Goal: Task Accomplishment & Management: Complete application form

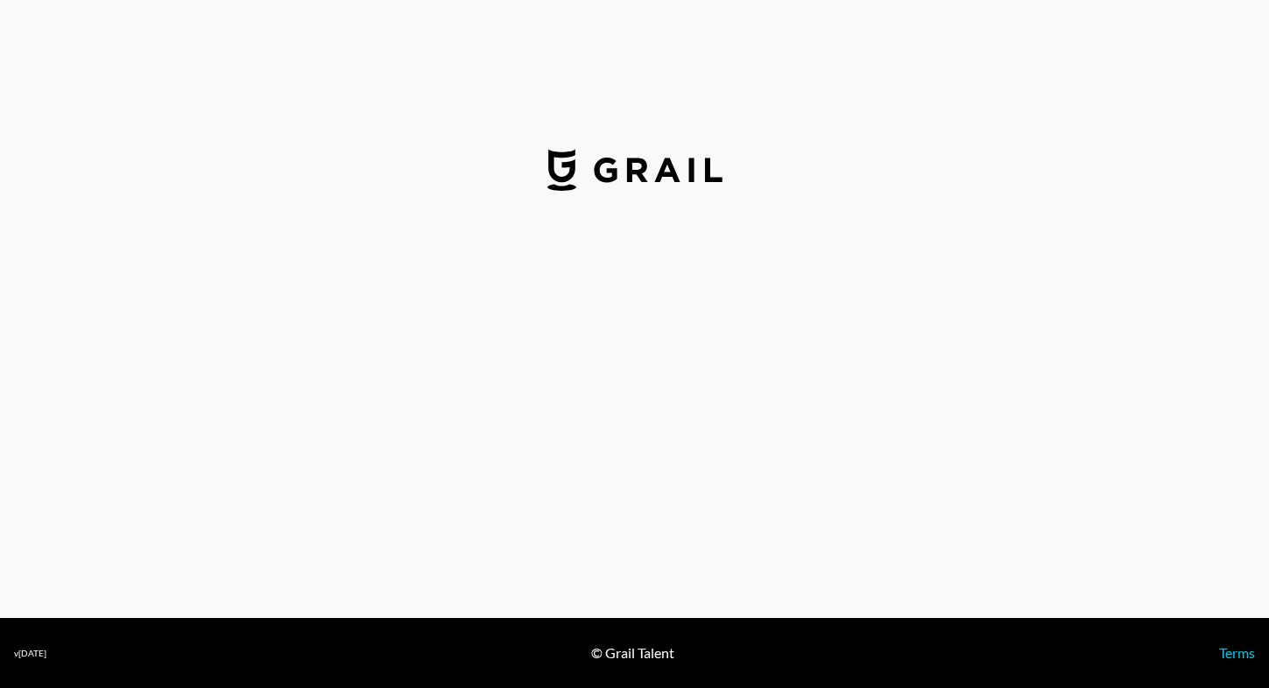
select select "USD"
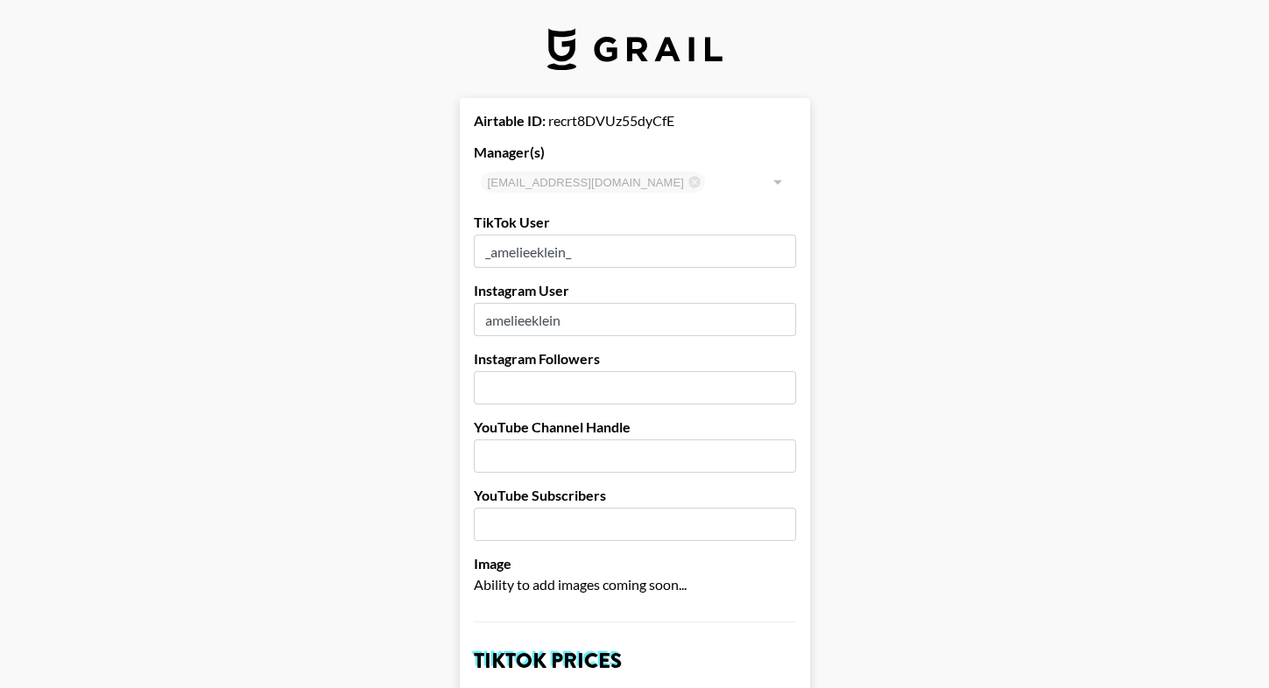
drag, startPoint x: 591, startPoint y: 258, endPoint x: 408, endPoint y: 258, distance: 183.0
paste input "_.amelieeklein."
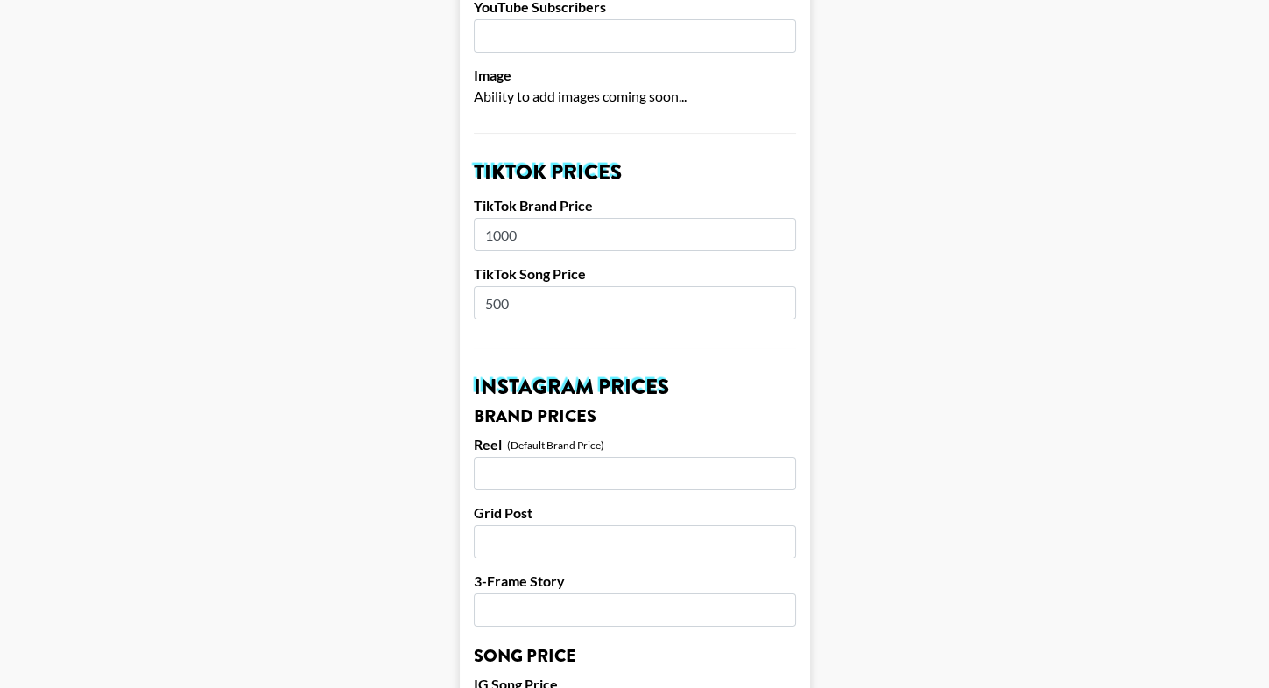
scroll to position [1683, 0]
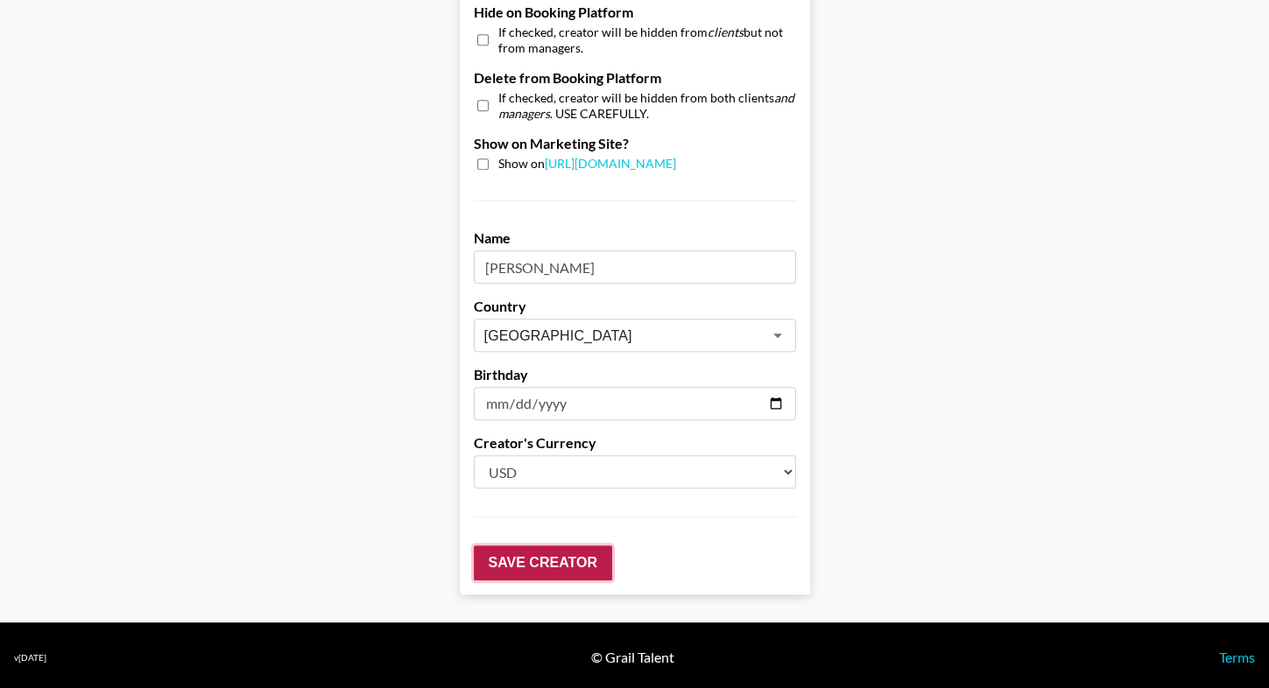
click at [536, 549] on input "Save Creator" at bounding box center [543, 562] width 138 height 35
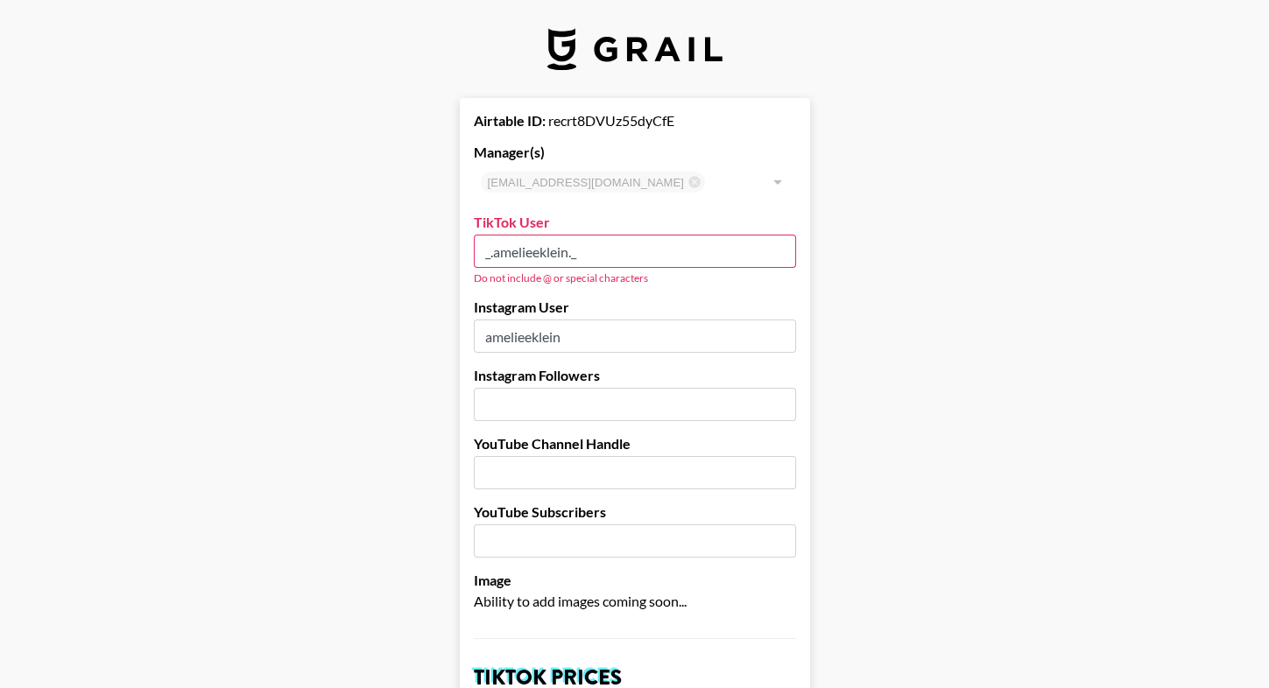
click at [483, 248] on input "_.amelieeklein._" at bounding box center [635, 251] width 322 height 33
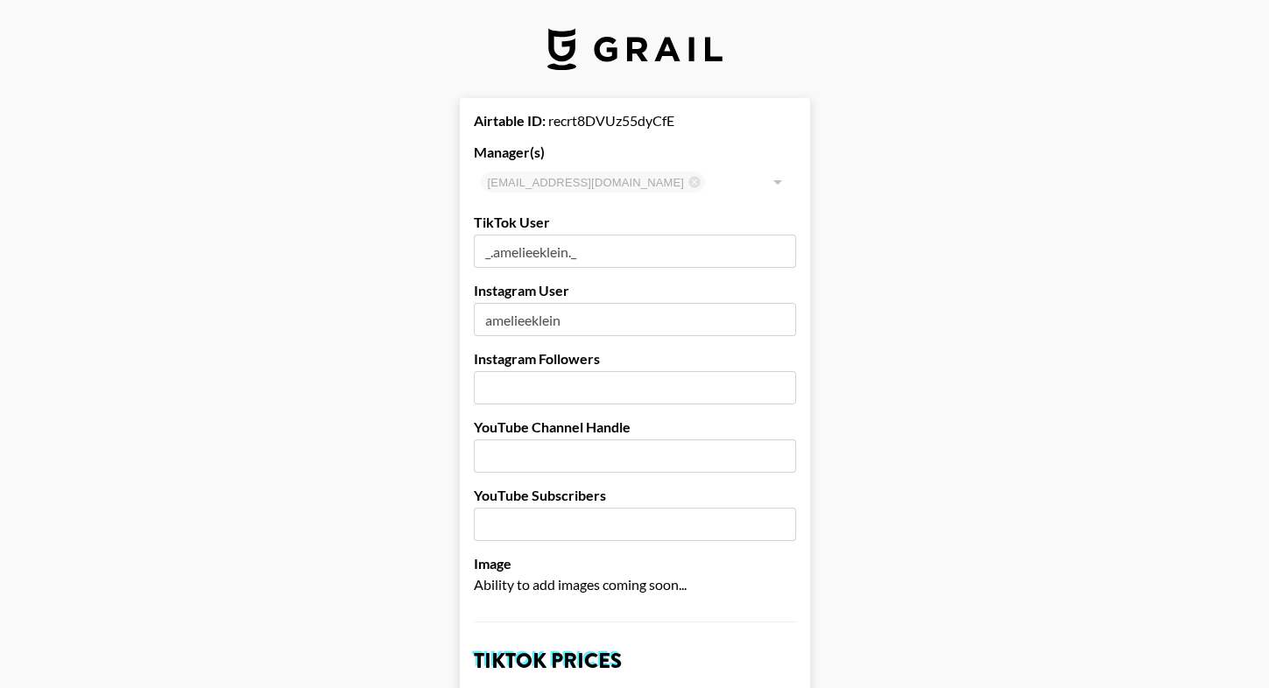
type input "_.amelieeklein._"
click at [768, 372] on input "number" at bounding box center [635, 387] width 322 height 33
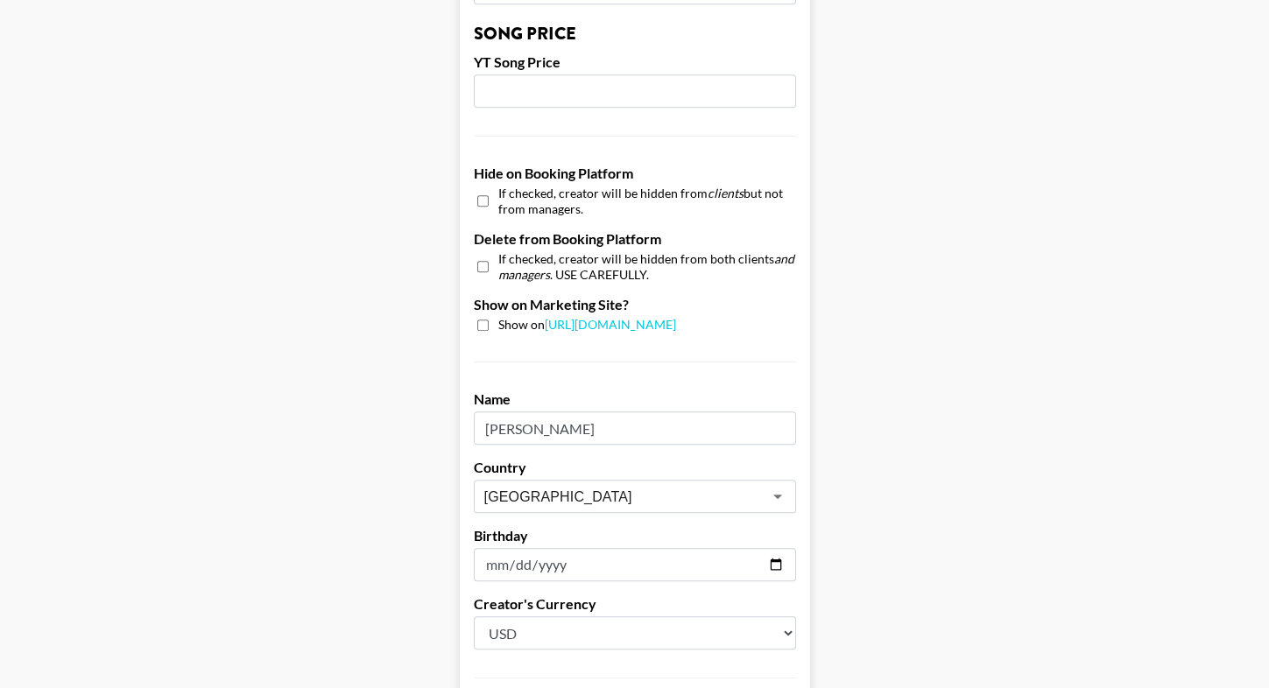
scroll to position [1683, 0]
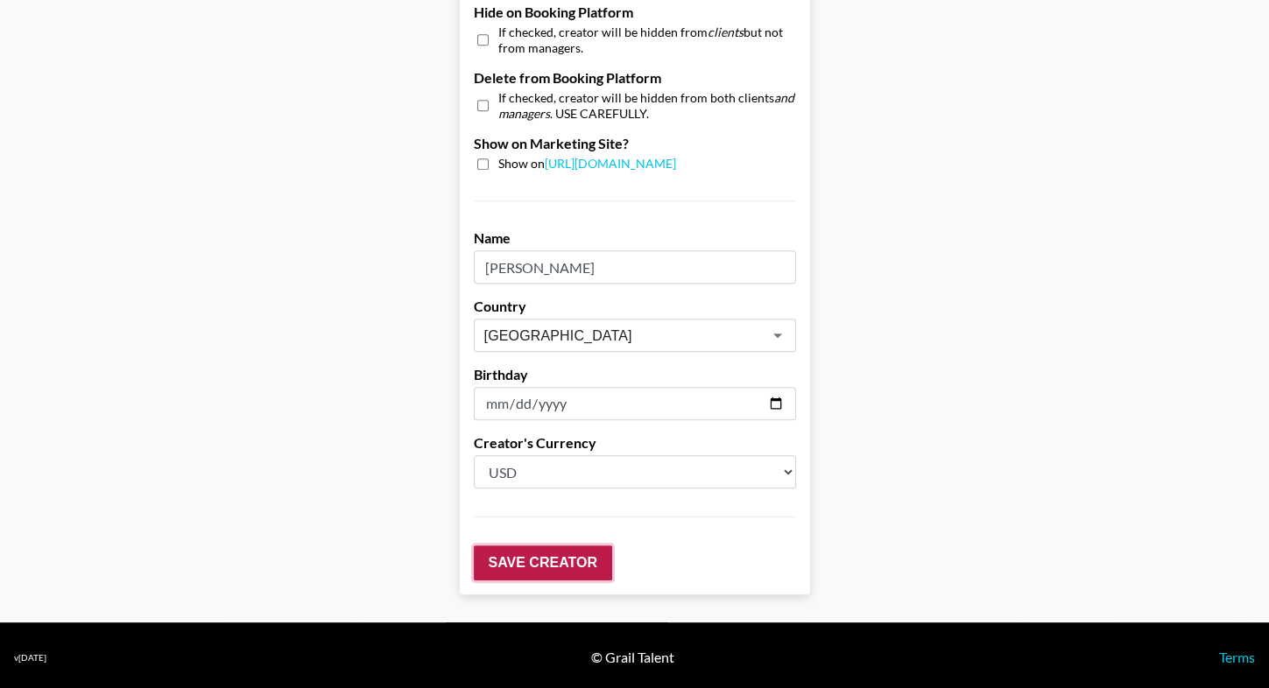
click at [522, 566] on input "Save Creator" at bounding box center [543, 562] width 138 height 35
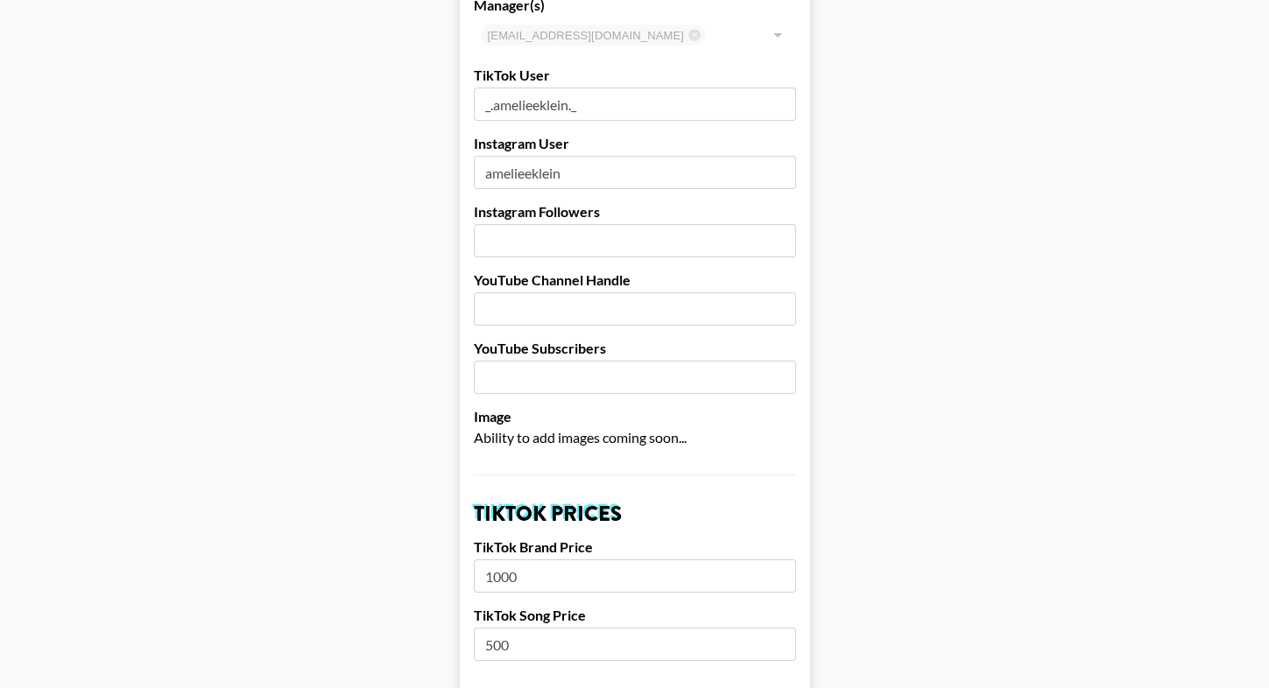
scroll to position [0, 0]
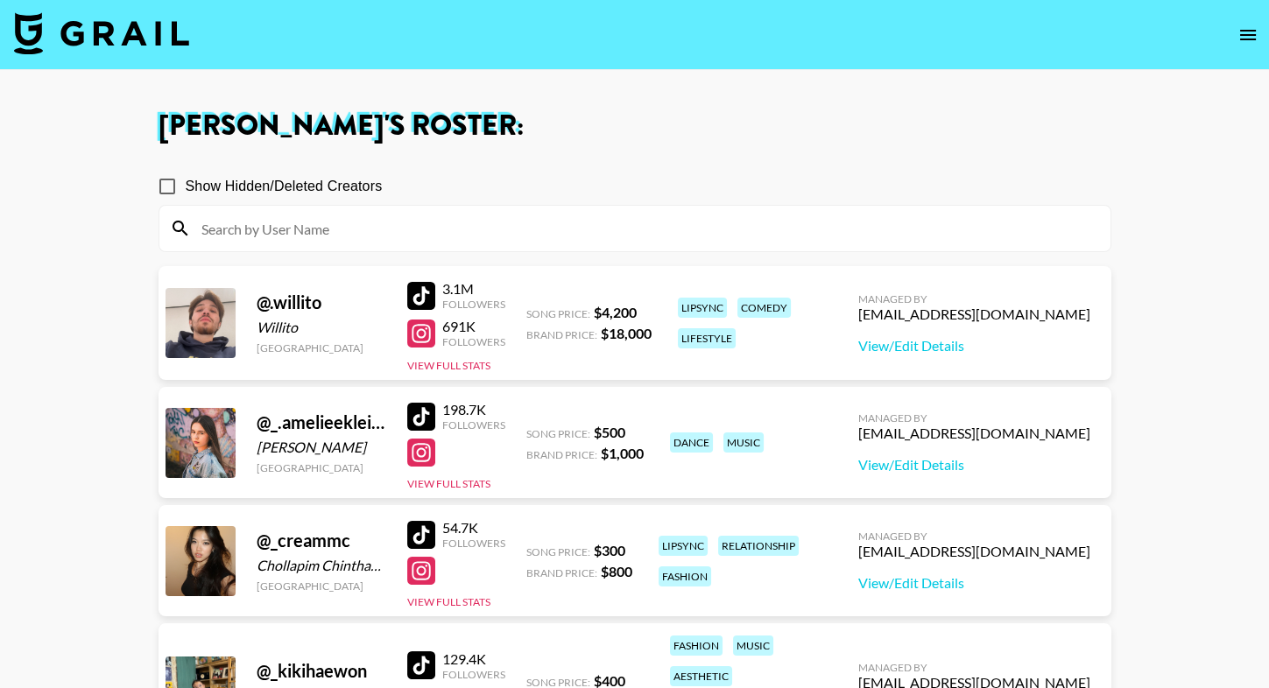
drag, startPoint x: 426, startPoint y: 414, endPoint x: 332, endPoint y: 2, distance: 422.9
click at [451, 67] on nav at bounding box center [634, 35] width 1269 height 70
